Goal: Feedback & Contribution: Contribute content

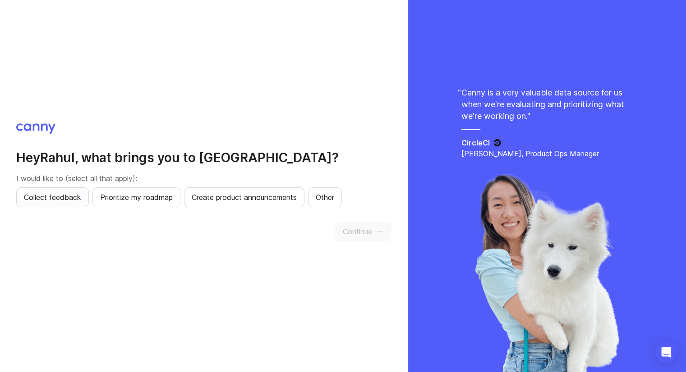
click at [78, 198] on span "Collect feedback" at bounding box center [52, 197] width 57 height 11
click at [121, 201] on span "Prioritize my roadmap" at bounding box center [136, 197] width 73 height 11
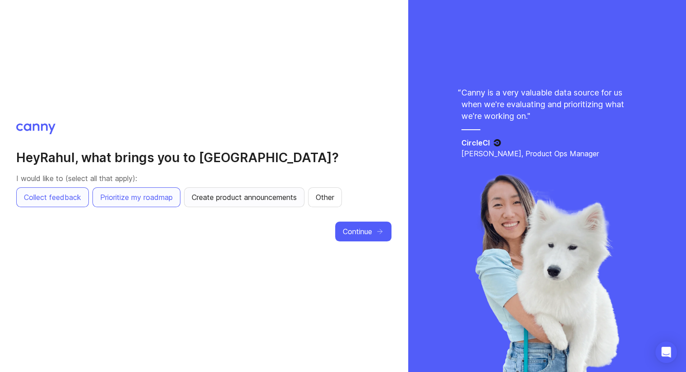
click at [209, 196] on span "Create product announcements" at bounding box center [244, 197] width 105 height 11
click at [326, 202] on span "Other" at bounding box center [325, 197] width 18 height 11
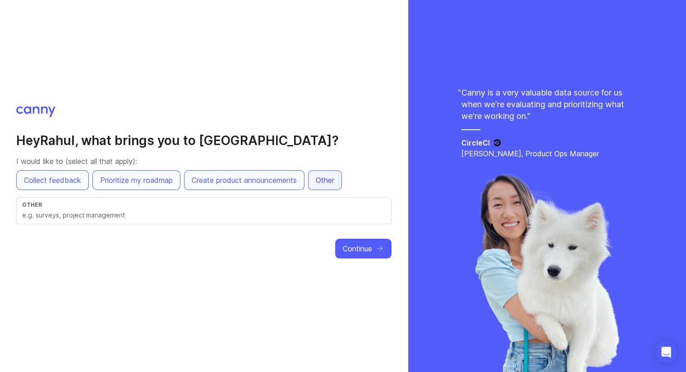
click at [329, 186] on button "Other" at bounding box center [325, 180] width 34 height 20
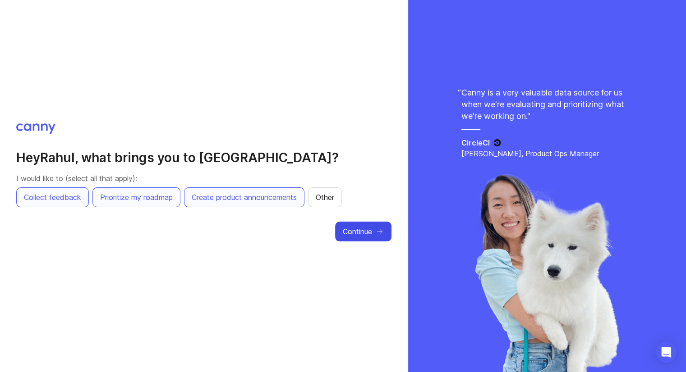
click at [367, 234] on span "Continue" at bounding box center [357, 231] width 29 height 11
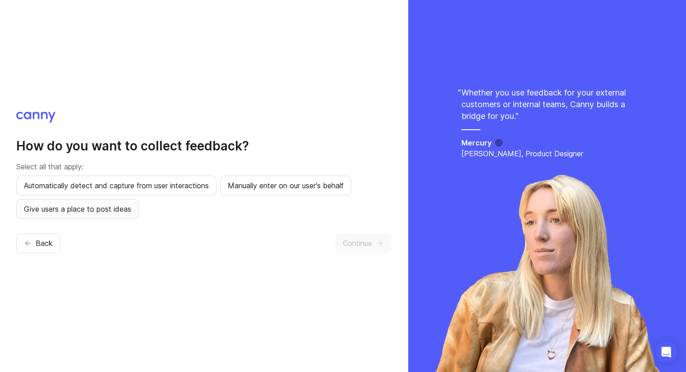
click at [102, 207] on span "Give users a place to post ideas" at bounding box center [77, 209] width 107 height 11
click at [149, 186] on span "Automatically detect and capture from user interactions" at bounding box center [116, 185] width 185 height 11
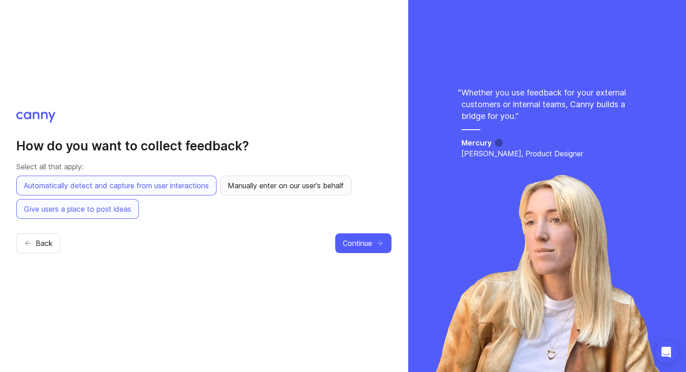
click at [250, 176] on button "Manually enter on our user's behalf" at bounding box center [285, 186] width 131 height 20
click at [378, 245] on icon "button" at bounding box center [380, 243] width 8 height 8
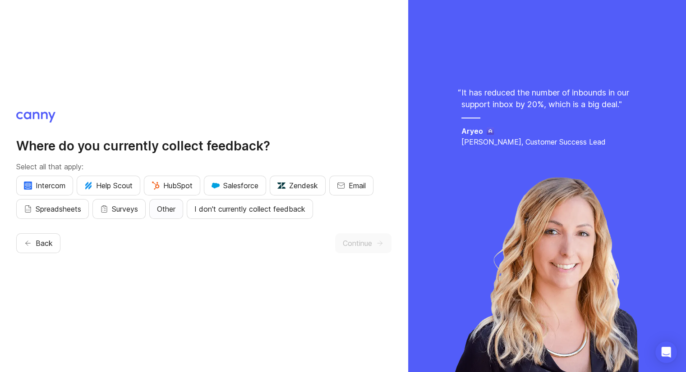
click at [173, 211] on span "Other" at bounding box center [166, 209] width 18 height 11
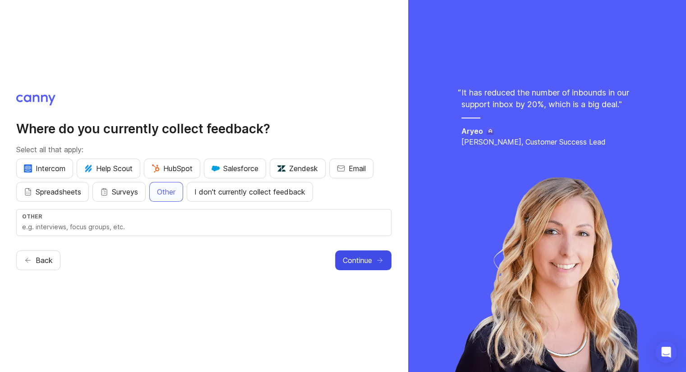
click at [166, 216] on div "Other" at bounding box center [203, 216] width 363 height 7
type input "Tawk"
drag, startPoint x: 70, startPoint y: 231, endPoint x: -10, endPoint y: 225, distance: 81.0
click at [0, 225] on html "Where do you currently collect feedback? Select all that apply: Intercom Help S…" at bounding box center [343, 186] width 686 height 372
click at [290, 197] on span "I don't currently collect feedback" at bounding box center [249, 192] width 111 height 11
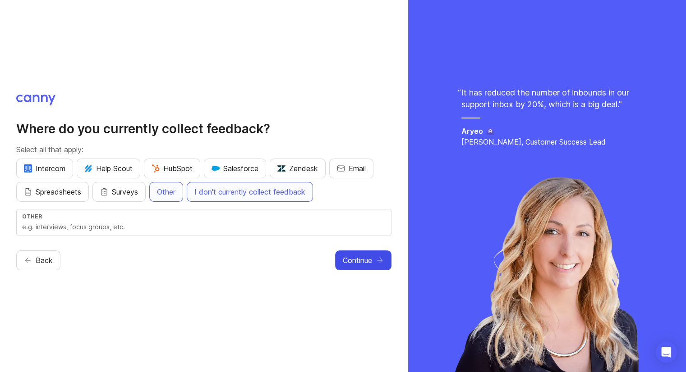
click at [359, 261] on span "Continue" at bounding box center [357, 260] width 29 height 11
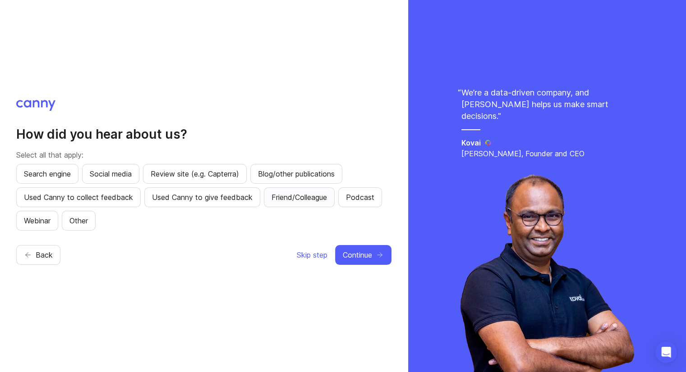
click at [291, 194] on span "Friend/Colleague" at bounding box center [298, 197] width 55 height 11
click at [374, 258] on button "Continue" at bounding box center [363, 255] width 56 height 20
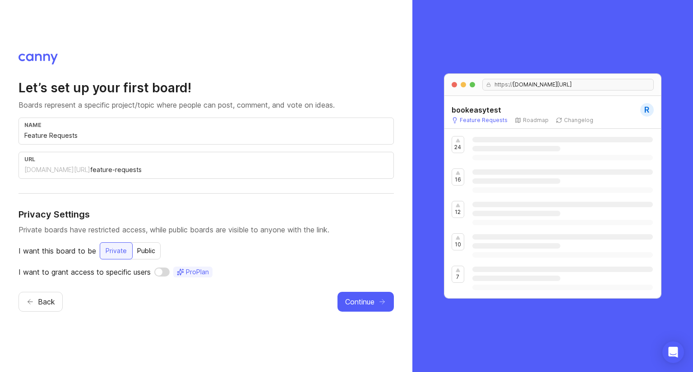
click at [136, 255] on div "Public" at bounding box center [146, 251] width 29 height 16
click at [352, 295] on button "Continue" at bounding box center [365, 302] width 56 height 20
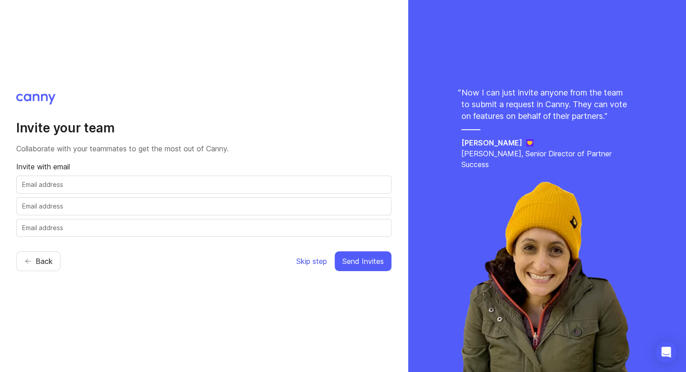
click at [316, 262] on span "Skip step" at bounding box center [311, 261] width 31 height 11
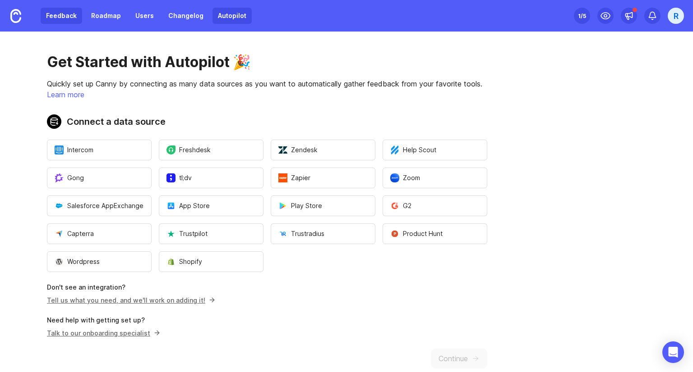
click at [61, 20] on link "Feedback" at bounding box center [61, 16] width 41 height 16
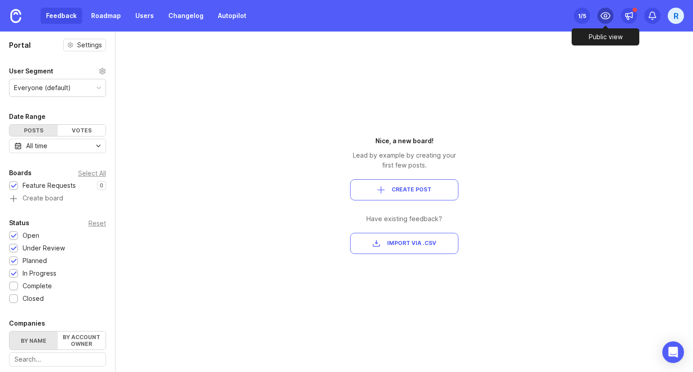
click at [608, 17] on icon at bounding box center [605, 15] width 11 height 11
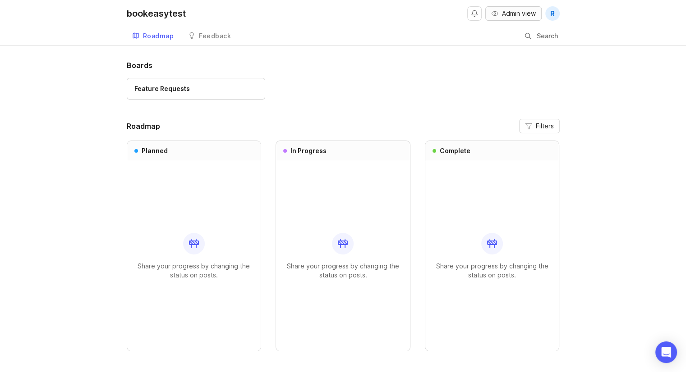
click at [513, 11] on span "Admin view" at bounding box center [519, 13] width 34 height 9
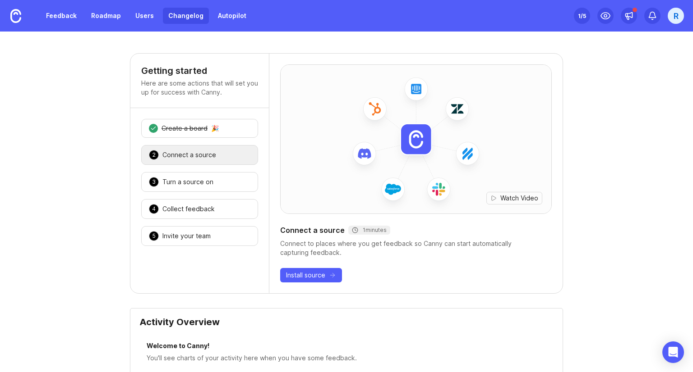
click at [185, 20] on link "Changelog" at bounding box center [186, 16] width 46 height 16
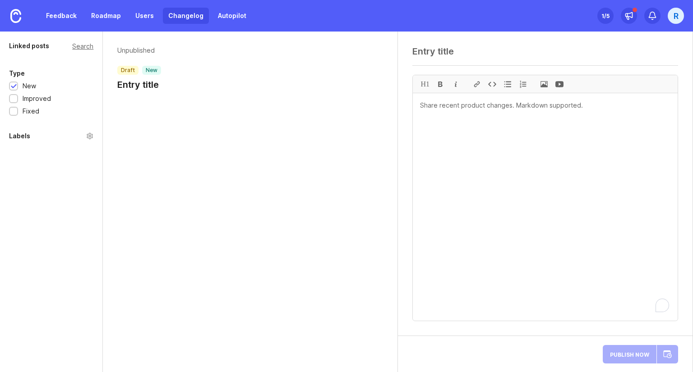
click at [507, 105] on textarea "To enrich screen reader interactions, please activate Accessibility in Grammarl…" at bounding box center [545, 207] width 265 height 228
click at [491, 115] on textarea "Welcome to BookX WE have" at bounding box center [545, 207] width 265 height 228
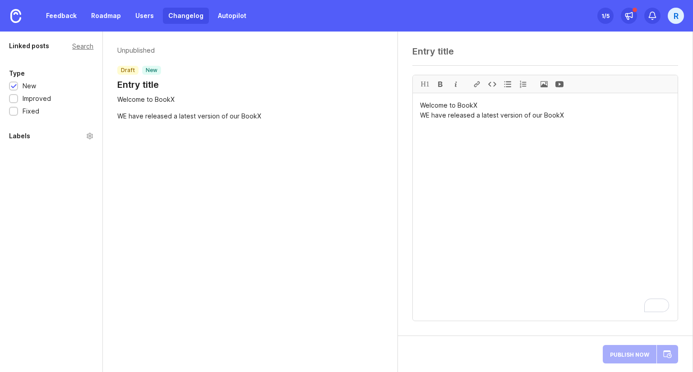
click at [634, 350] on div "Publish Now" at bounding box center [639, 355] width 75 height 22
click at [623, 360] on div "Publish Now" at bounding box center [639, 355] width 75 height 22
click at [644, 354] on div "Publish Now" at bounding box center [639, 355] width 75 height 22
drag, startPoint x: 485, startPoint y: 104, endPoint x: 404, endPoint y: 110, distance: 81.4
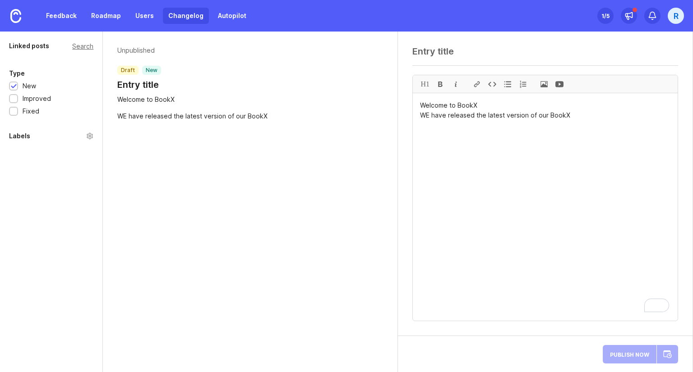
click at [404, 110] on div "H1 Welcome to BookX WE have released the latest version of our BookX" at bounding box center [545, 184] width 294 height 305
type textarea "Welcome to BookX WE have released the latest version of our BookX"
click at [444, 61] on div at bounding box center [545, 54] width 266 height 17
paste textarea "Welcome to BookX"
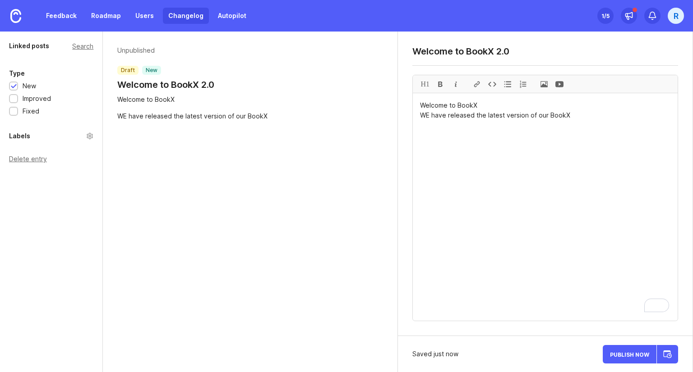
type textarea "Welcome to BookX 2.0"
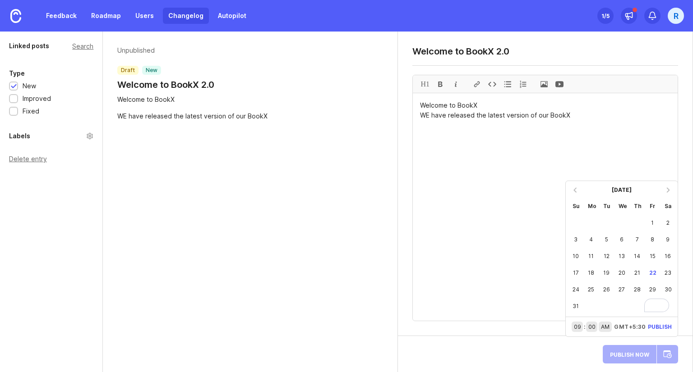
click at [652, 273] on div "22" at bounding box center [651, 273] width 15 height 17
click at [668, 277] on div "23" at bounding box center [667, 273] width 15 height 17
click at [535, 294] on textarea "Welcome to BookX WE have released the latest version of our BookX" at bounding box center [545, 207] width 265 height 228
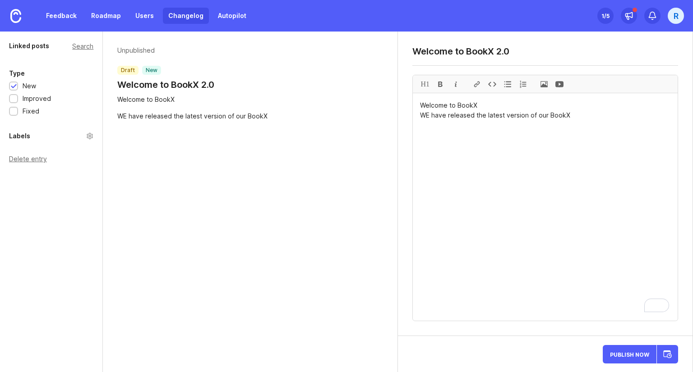
drag, startPoint x: 535, startPoint y: 294, endPoint x: 610, endPoint y: 369, distance: 105.9
click at [610, 369] on div "Welcome to BookX 2.0 H1 Welcome to BookX WE have released the latest version of…" at bounding box center [545, 202] width 294 height 341
click at [622, 362] on button "Publish Now" at bounding box center [629, 354] width 54 height 18
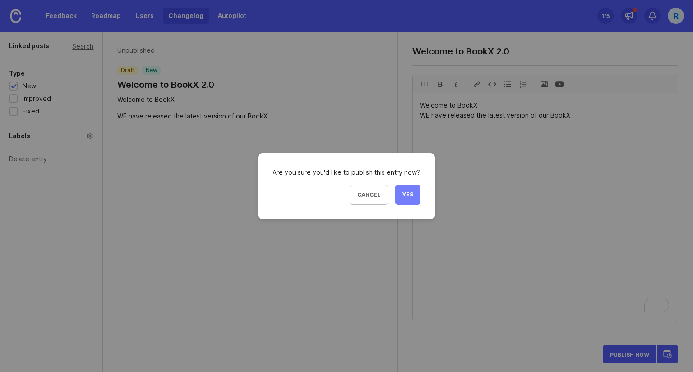
click at [404, 196] on span "Yes" at bounding box center [407, 195] width 11 height 8
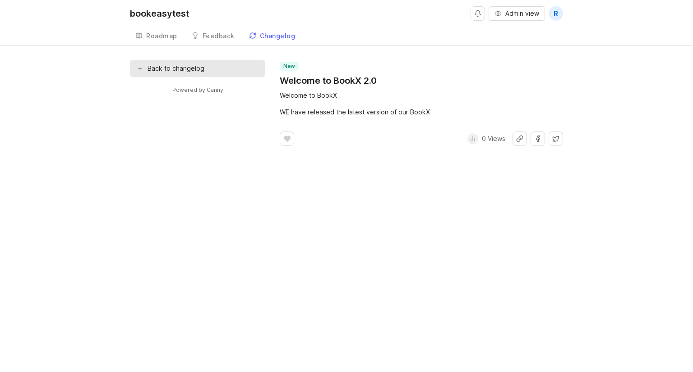
click at [357, 95] on div "Welcome to BookX" at bounding box center [421, 96] width 283 height 10
click at [227, 64] on link "← Back to changelog" at bounding box center [197, 68] width 135 height 17
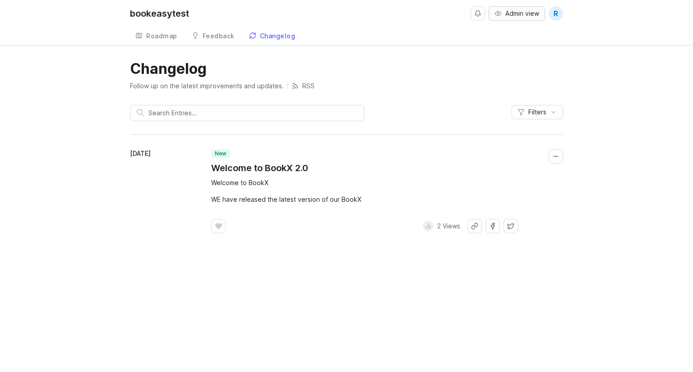
click at [508, 14] on span "Admin view" at bounding box center [522, 13] width 34 height 9
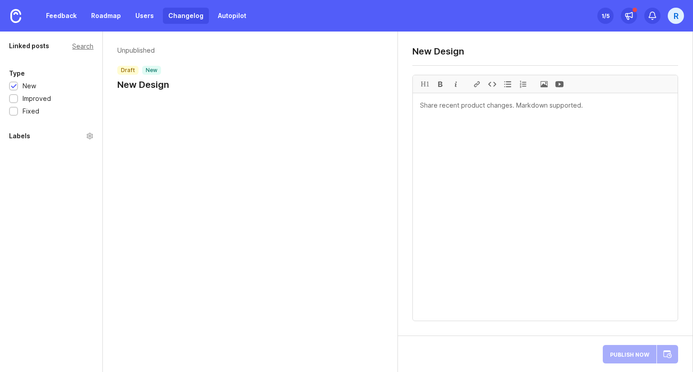
type textarea "New Design"
click at [490, 124] on textarea "To enrich screen reader interactions, please activate Accessibility in Grammarl…" at bounding box center [545, 207] width 265 height 228
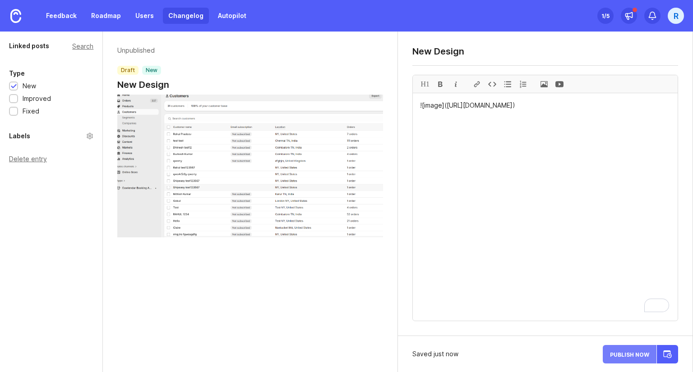
type textarea "![image]([URL][DOMAIN_NAME])"
click at [615, 350] on button "Publish Now" at bounding box center [629, 354] width 54 height 18
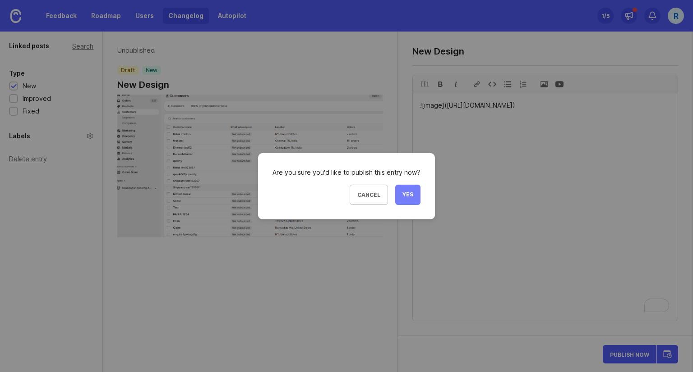
click at [402, 196] on span "Yes" at bounding box center [407, 195] width 11 height 8
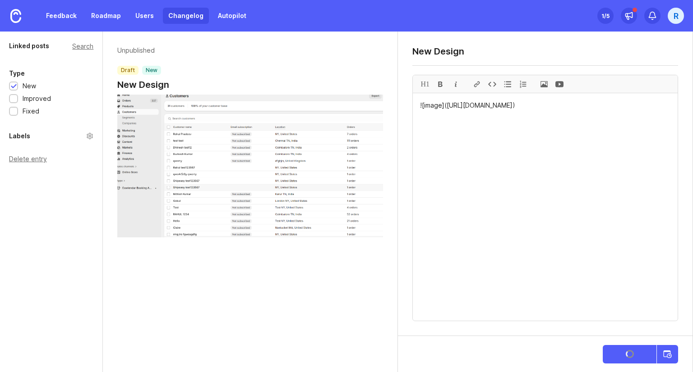
click at [401, 196] on div "New Design H1 ![image]([URL][DOMAIN_NAME])" at bounding box center [545, 184] width 294 height 305
